Goal: Task Accomplishment & Management: Manage account settings

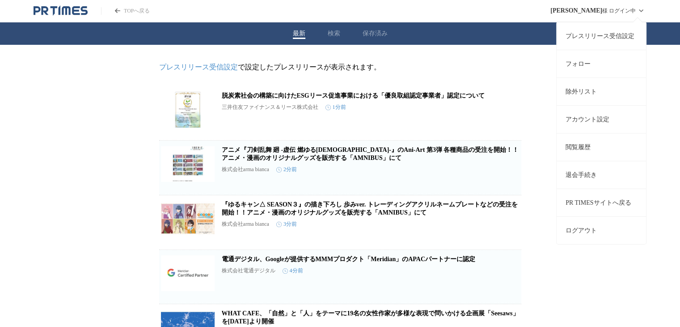
click at [642, 14] on icon at bounding box center [641, 10] width 11 height 11
click at [591, 117] on link "アカウント設定" at bounding box center [601, 119] width 89 height 28
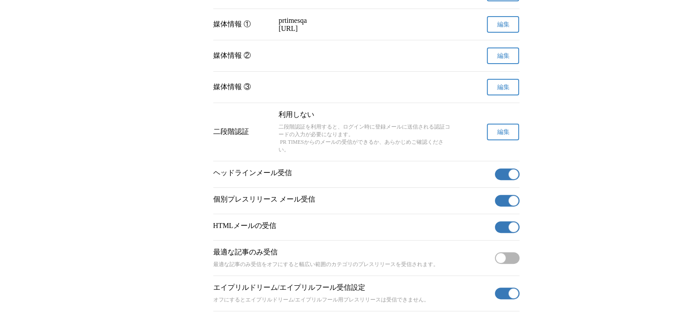
scroll to position [292, 0]
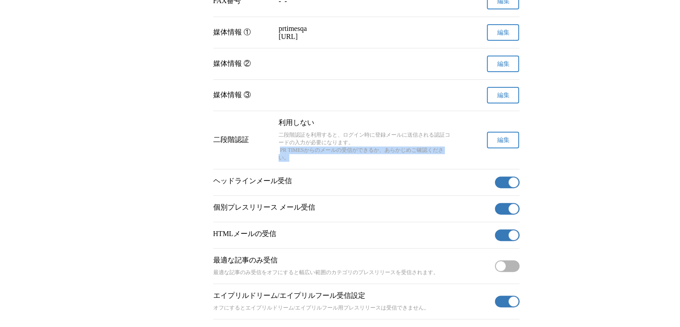
drag, startPoint x: 296, startPoint y: 172, endPoint x: 281, endPoint y: 165, distance: 16.8
click at [281, 162] on p "二段階認証を利用すると、ログイン時に登録メールに送信される認証コードの入力が必要になります。 PR TIMESからのメールの受信ができるか、あらかじめご確認く…" at bounding box center [366, 146] width 175 height 30
copy p "PR TIMESからのメールの受信ができるか、あらかじめご確認ください。"
click at [306, 162] on p "二段階認証を利用すると、ログイン時に登録メールに送信される認証コードの入力が必要になります。 PR TIMESからのメールの受信ができるか、あらかじめご確認く…" at bounding box center [366, 146] width 175 height 30
click at [295, 162] on p "二段階認証を利用すると、ログイン時に登録メールに送信される認証コードの入力が必要になります。 PR TIMESからのメールの受信ができるか、あらかじめご確認く…" at bounding box center [366, 146] width 175 height 30
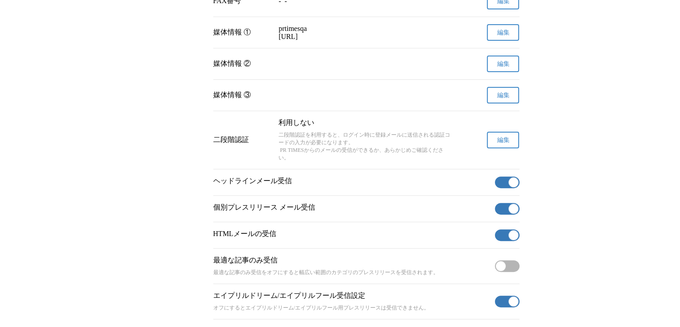
click at [284, 162] on p "二段階認証を利用すると、ログイン時に登録メールに送信される認証コードの入力が必要になります。 PR TIMESからのメールの受信ができるか、あらかじめご確認く…" at bounding box center [366, 146] width 175 height 30
drag, startPoint x: 281, startPoint y: 162, endPoint x: 292, endPoint y: 170, distance: 13.4
click at [292, 162] on p "二段階認証を利用すると、ログイン時に登録メールに送信される認証コードの入力が必要になります。 PR TIMESからのメールの受信ができるか、あらかじめご確認く…" at bounding box center [366, 146] width 175 height 30
copy p "PR TIMESからのメールの受信ができるか、あらかじめご確認ください。"
